Goal: Entertainment & Leisure: Consume media (video, audio)

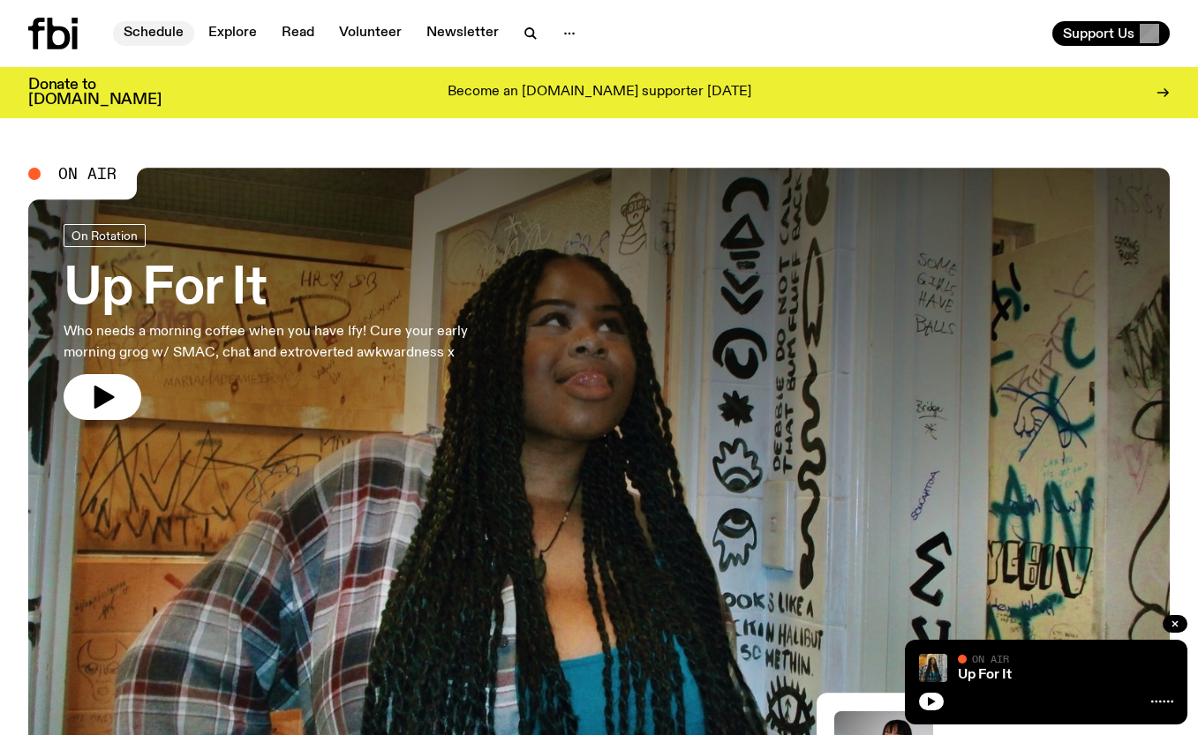
click at [179, 29] on link "Schedule" at bounding box center [153, 33] width 81 height 25
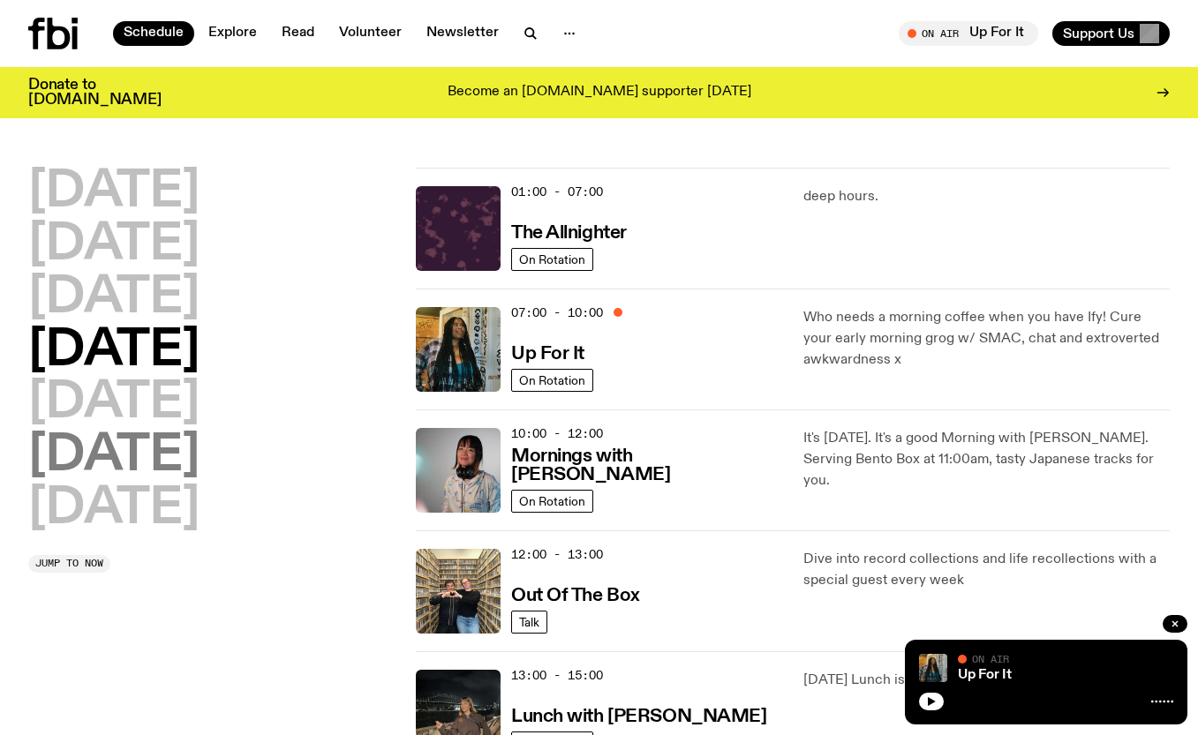
click at [150, 456] on h2 "[DATE]" at bounding box center [113, 456] width 171 height 49
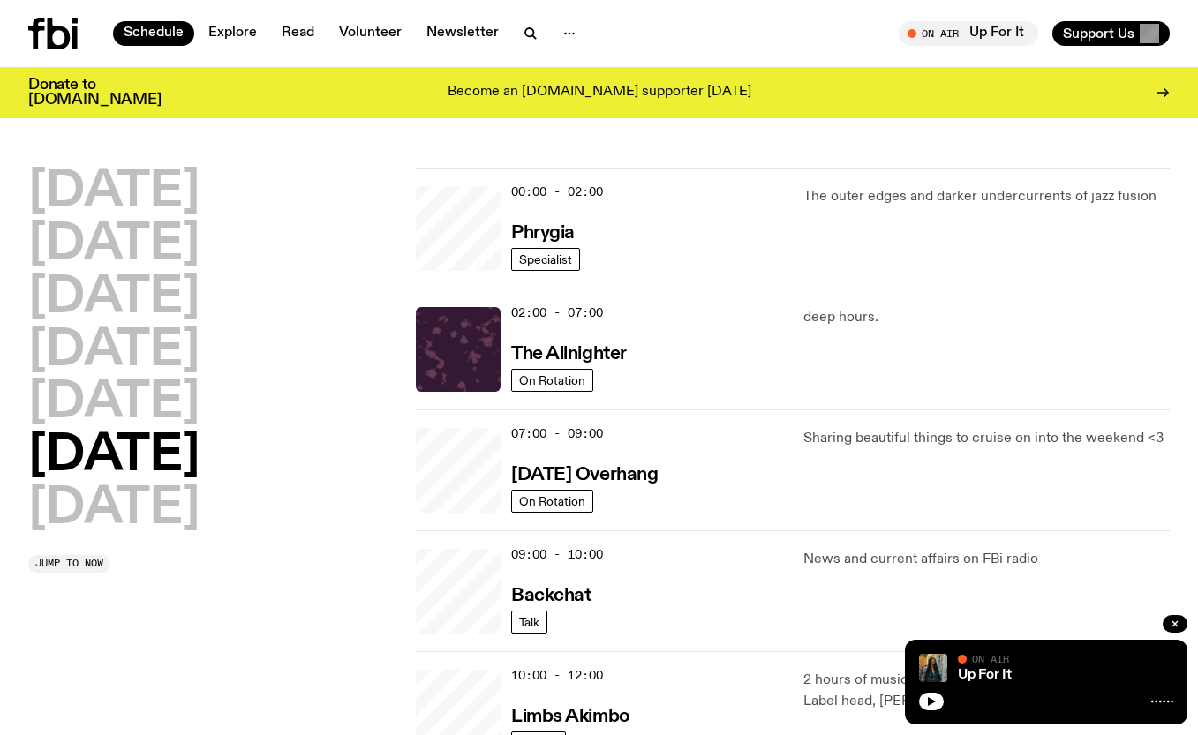
scroll to position [49, 0]
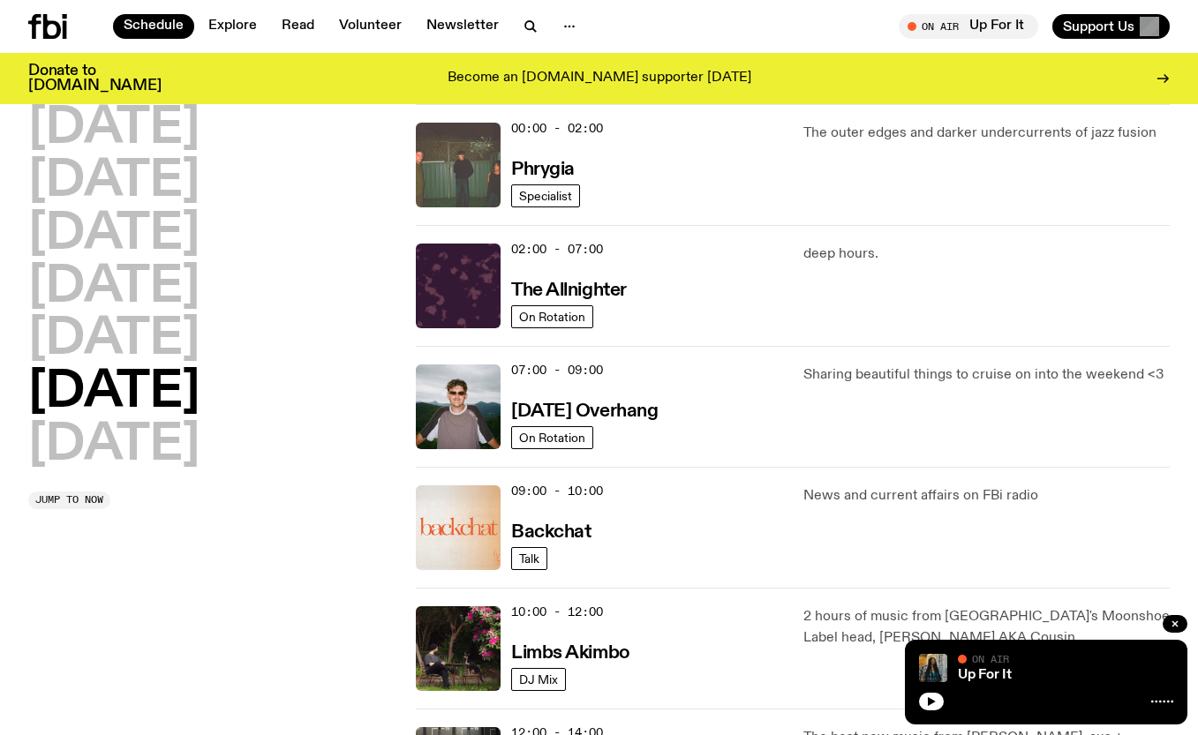
click at [463, 149] on img at bounding box center [458, 165] width 85 height 85
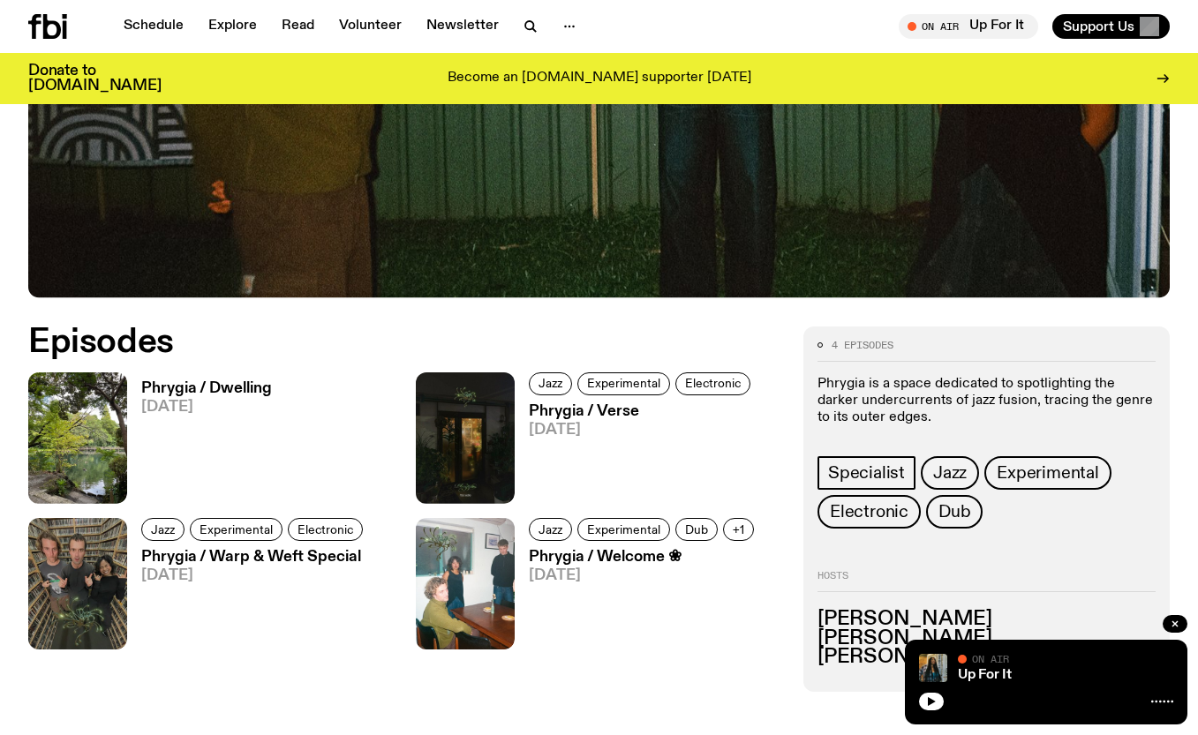
scroll to position [708, 0]
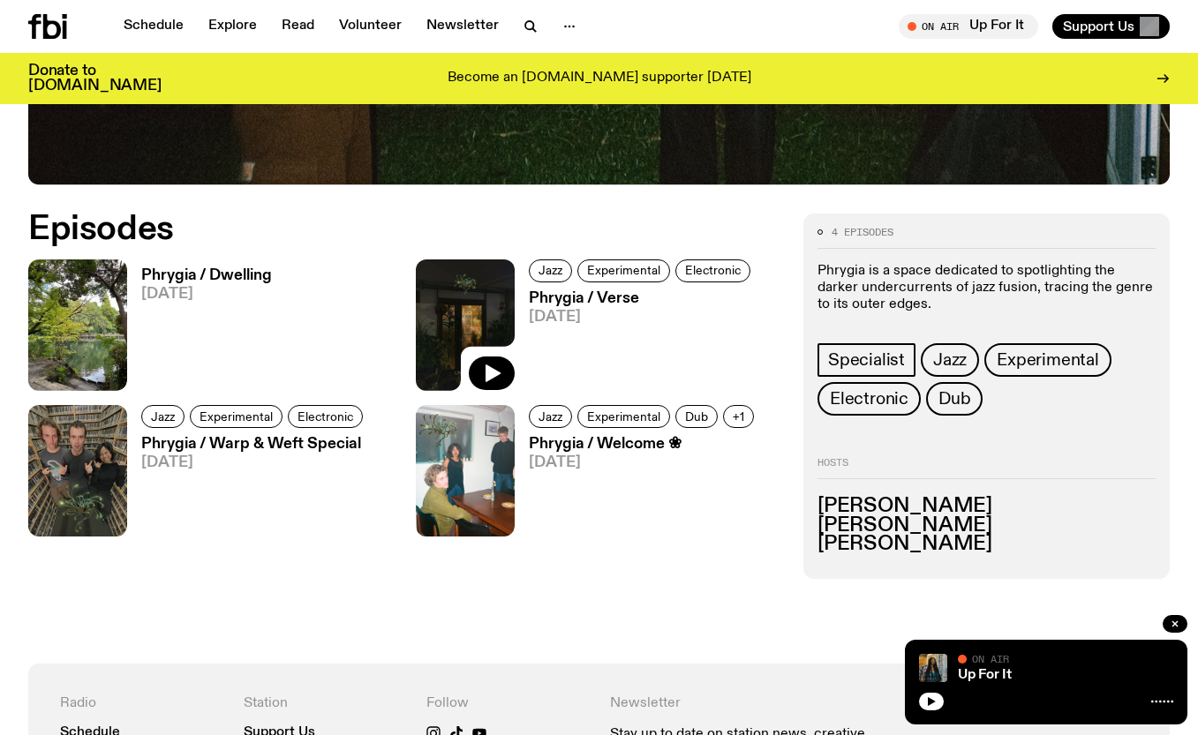
click at [479, 297] on img at bounding box center [465, 325] width 99 height 132
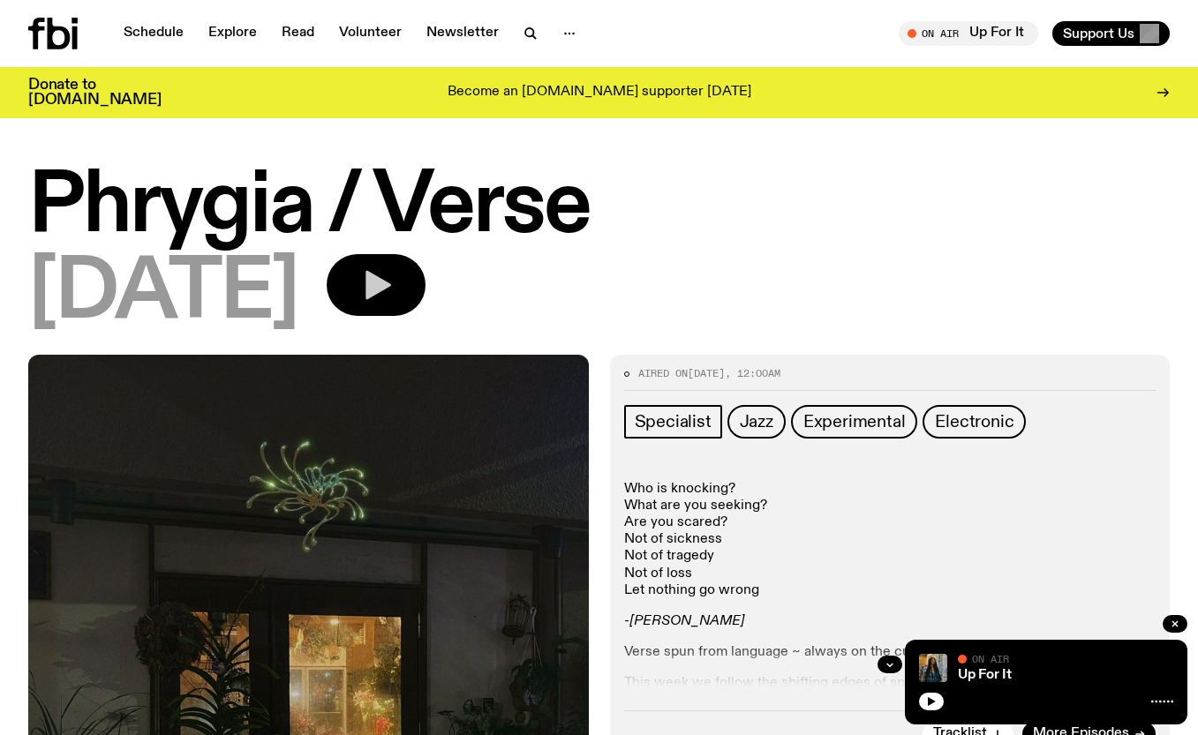
click at [394, 290] on icon "button" at bounding box center [375, 284] width 35 height 35
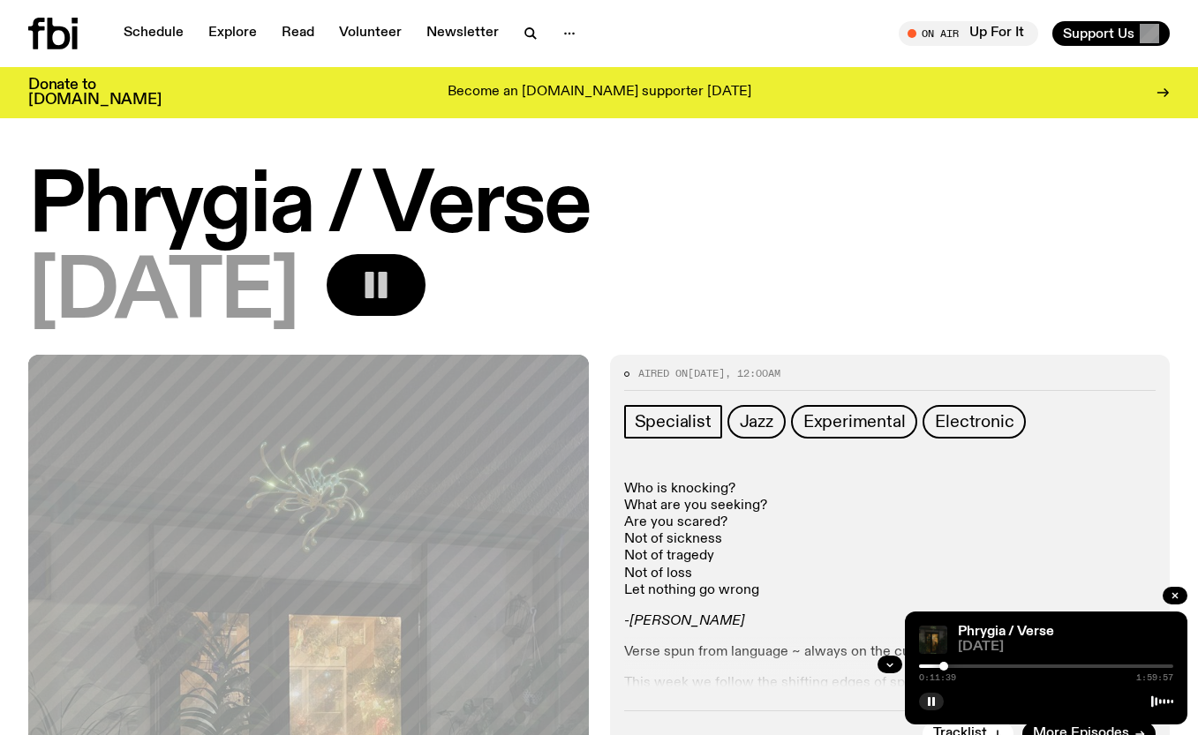
drag, startPoint x: 921, startPoint y: 667, endPoint x: 948, endPoint y: 668, distance: 27.4
click at [948, 668] on div at bounding box center [943, 666] width 9 height 9
click at [956, 668] on div at bounding box center [955, 666] width 9 height 9
